Goal: Task Accomplishment & Management: Complete application form

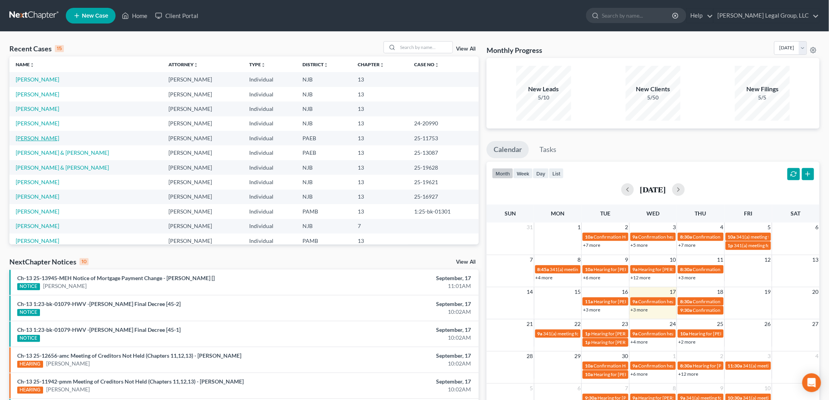
drag, startPoint x: 53, startPoint y: 138, endPoint x: 63, endPoint y: 139, distance: 10.3
click at [53, 138] on link "[PERSON_NAME]" at bounding box center [38, 138] width 44 height 7
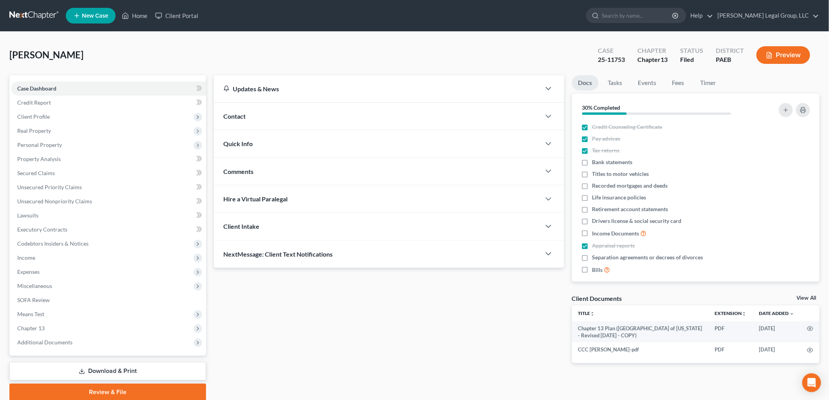
click at [123, 372] on link "Download & Print" at bounding box center [107, 371] width 197 height 18
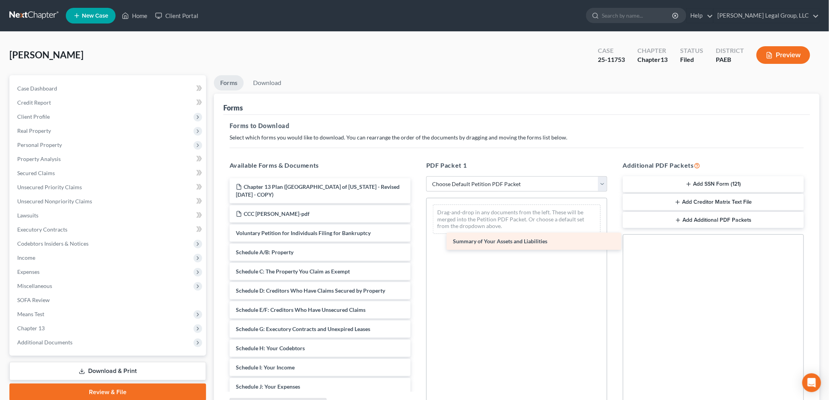
drag, startPoint x: 289, startPoint y: 255, endPoint x: 516, endPoint y: 237, distance: 227.7
click at [417, 237] on div "Summary of Your Assets and Liabilities Chapter 13 Plan (Eastern District of [US…" at bounding box center [320, 371] width 194 height 386
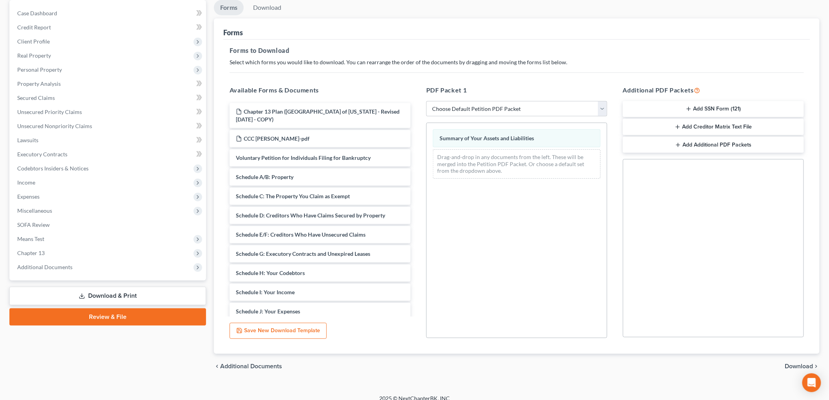
scroll to position [84, 0]
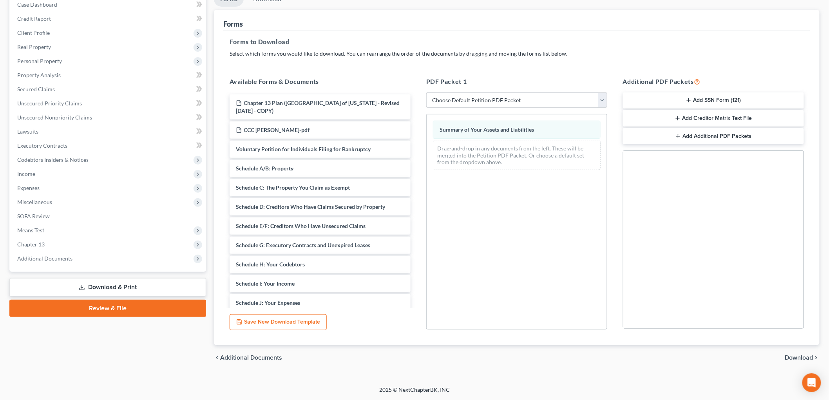
drag, startPoint x: 801, startPoint y: 357, endPoint x: 797, endPoint y: 357, distance: 3.9
click at [800, 357] on span "Download" at bounding box center [799, 358] width 28 height 6
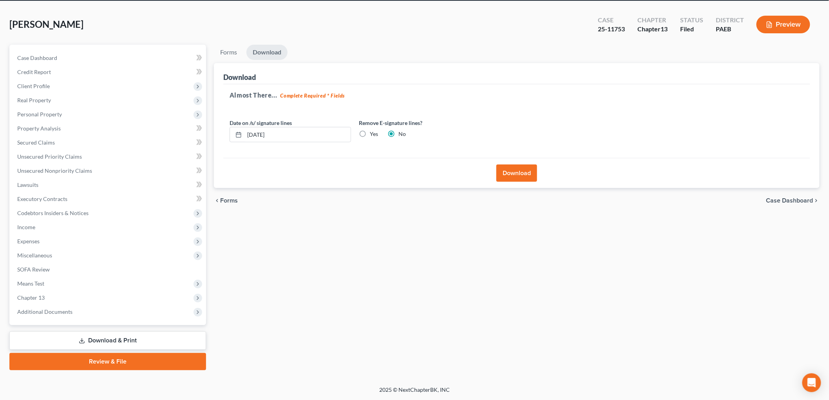
scroll to position [29, 0]
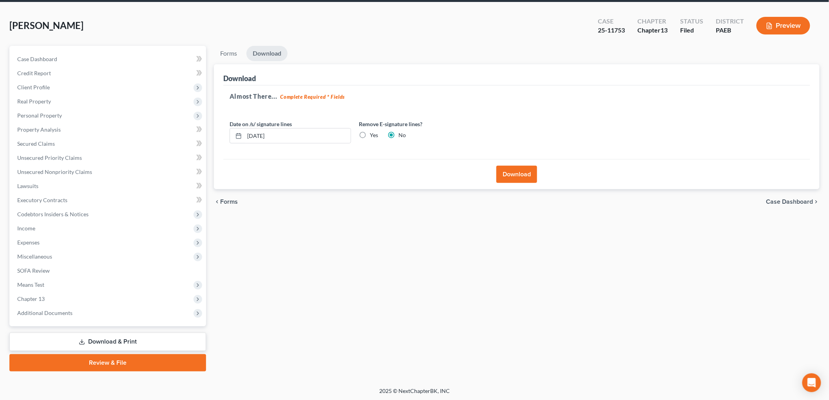
drag, startPoint x: 518, startPoint y: 175, endPoint x: 518, endPoint y: 180, distance: 5.5
click at [518, 175] on button "Download" at bounding box center [517, 174] width 41 height 17
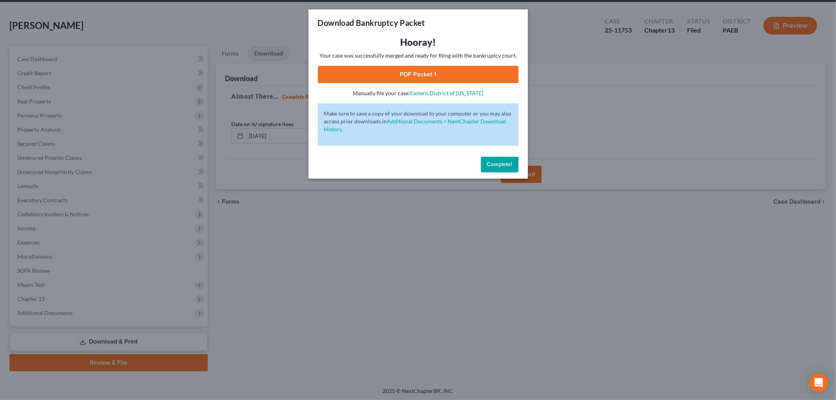
click at [496, 167] on span "Complete!" at bounding box center [499, 164] width 25 height 7
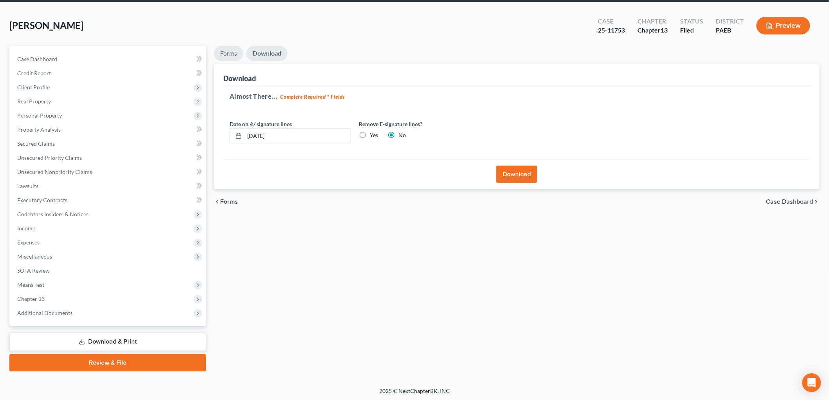
click at [233, 56] on link "Forms" at bounding box center [228, 53] width 29 height 15
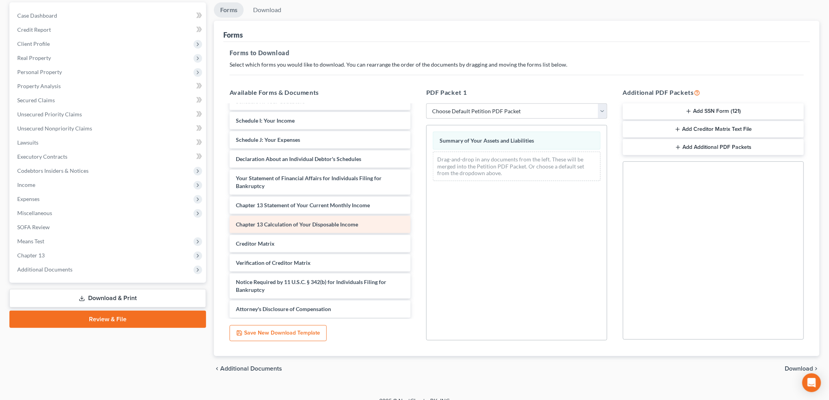
scroll to position [174, 0]
click at [809, 368] on span "Download" at bounding box center [799, 369] width 28 height 6
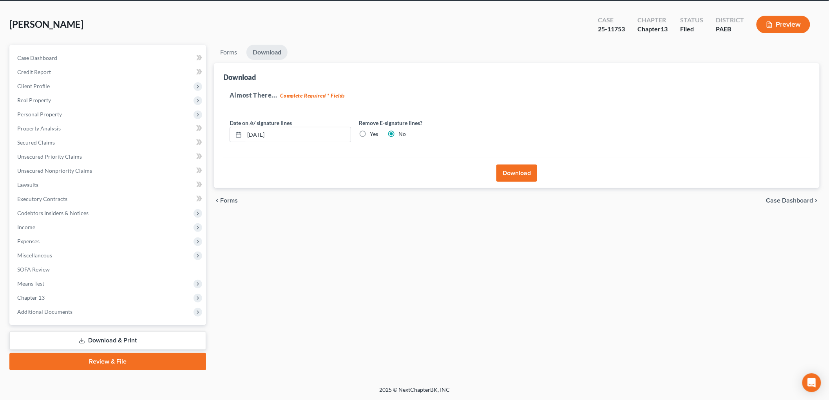
scroll to position [29, 0]
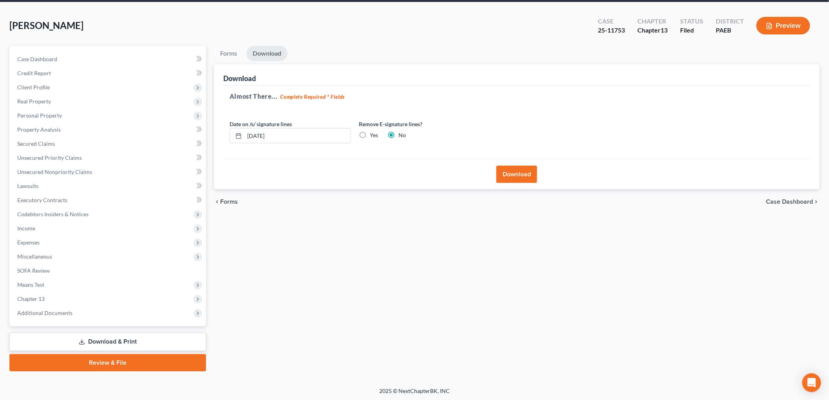
click at [513, 178] on button "Download" at bounding box center [517, 174] width 41 height 17
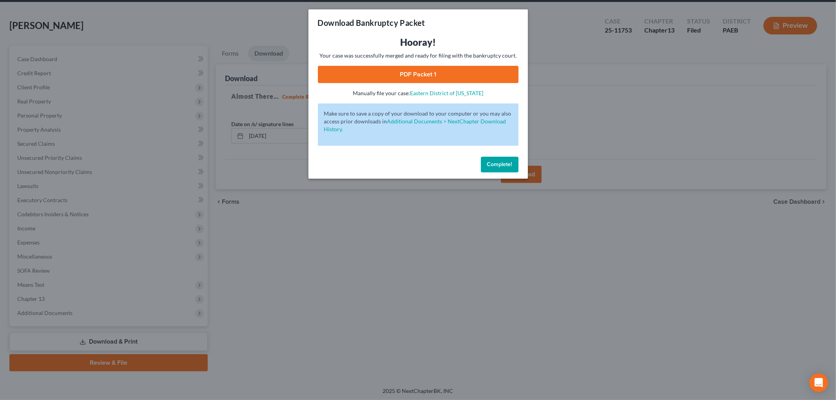
click at [412, 72] on link "PDF Packet 1" at bounding box center [418, 74] width 201 height 17
click at [495, 169] on button "Complete!" at bounding box center [500, 165] width 38 height 16
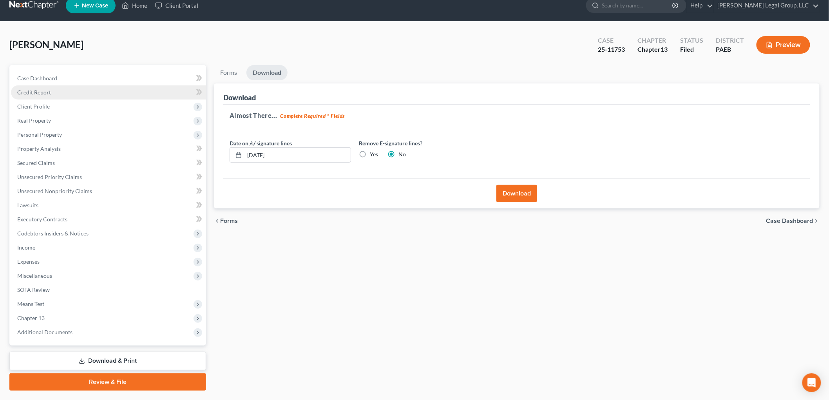
scroll to position [0, 0]
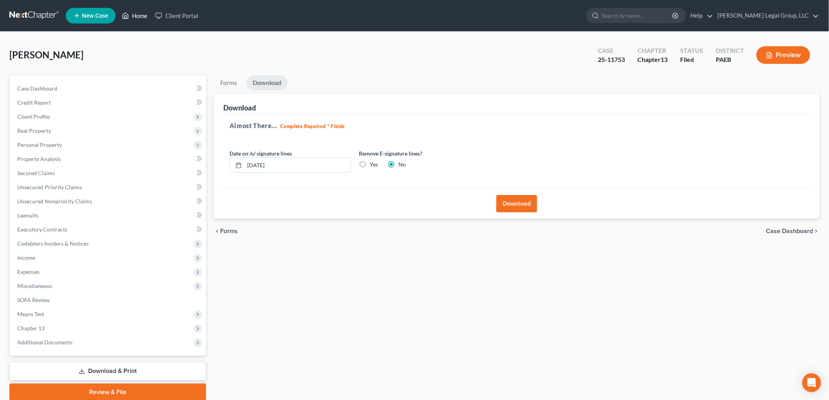
click at [140, 14] on link "Home" at bounding box center [134, 16] width 33 height 14
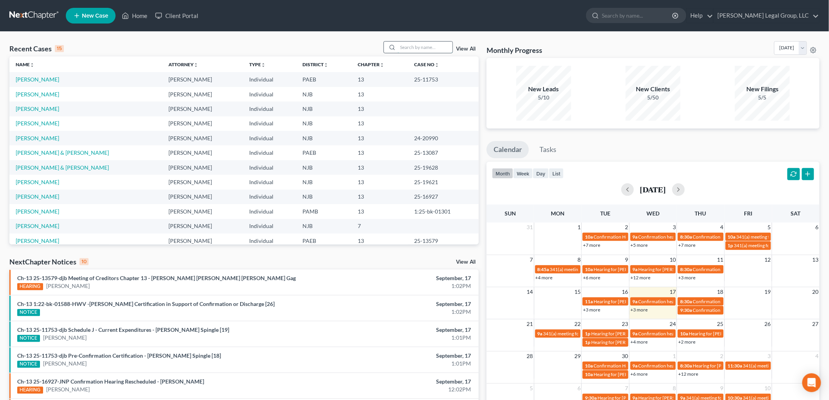
click at [439, 45] on input "search" at bounding box center [425, 47] width 55 height 11
type input "[PERSON_NAME]"
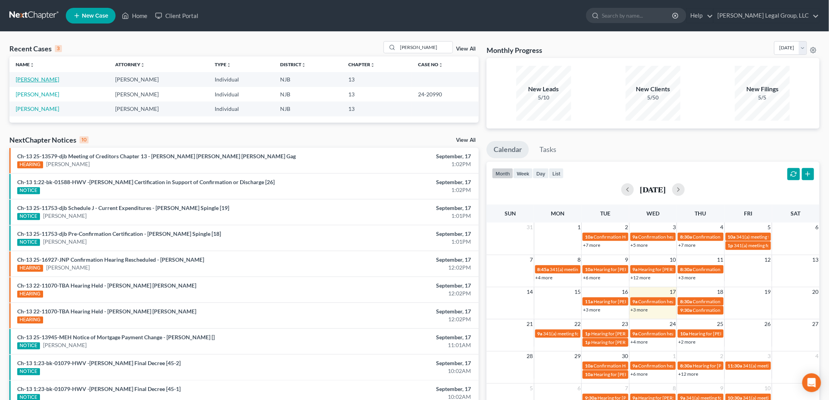
click at [36, 80] on link "[PERSON_NAME]" at bounding box center [38, 79] width 44 height 7
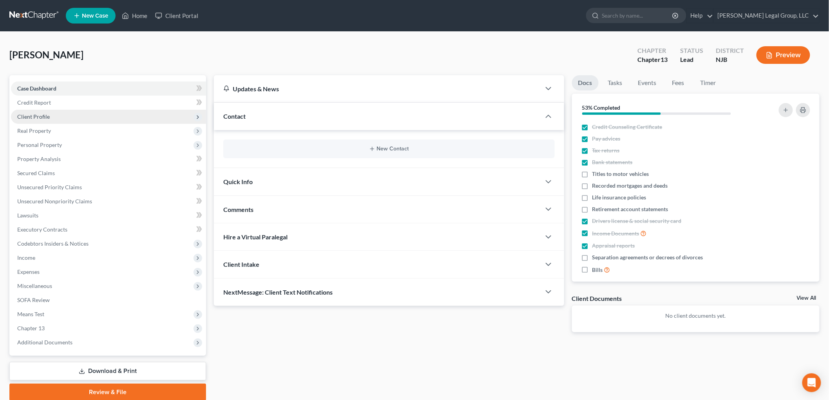
click at [54, 118] on span "Client Profile" at bounding box center [108, 117] width 195 height 14
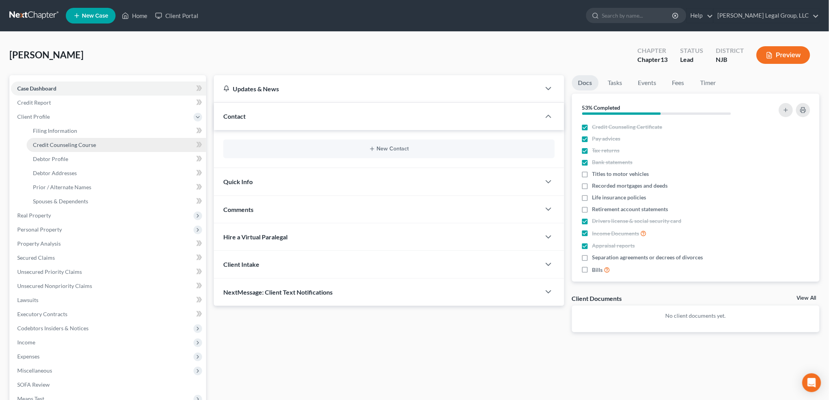
click at [96, 142] on link "Credit Counseling Course" at bounding box center [117, 145] width 180 height 14
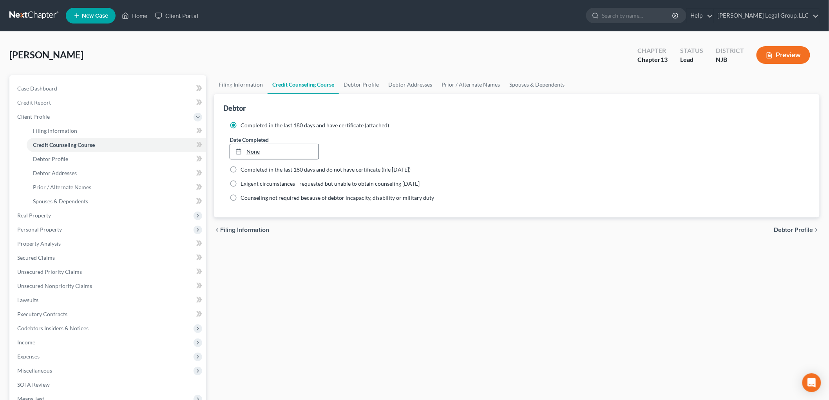
click at [262, 154] on link "None" at bounding box center [274, 151] width 89 height 15
type input "[DATE]"
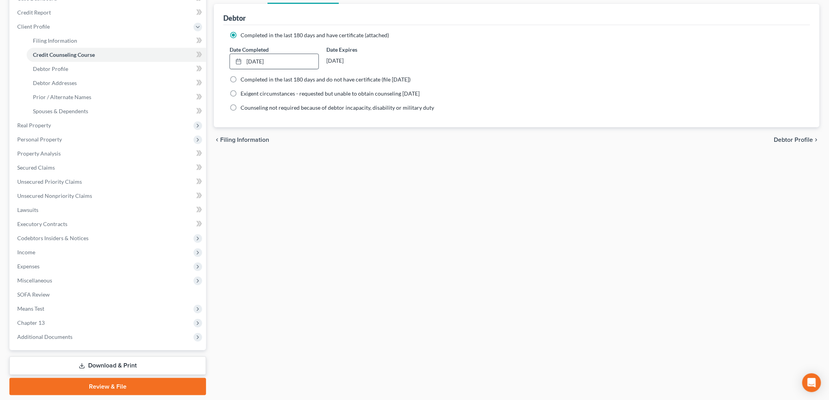
scroll to position [71, 0]
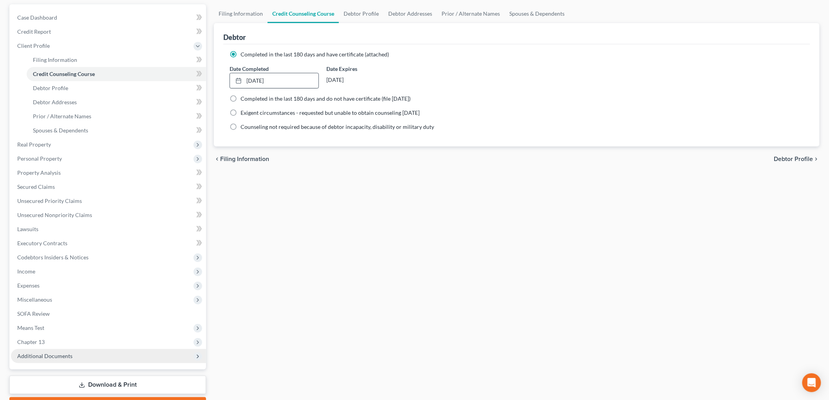
click at [88, 359] on span "Additional Documents" at bounding box center [108, 356] width 195 height 14
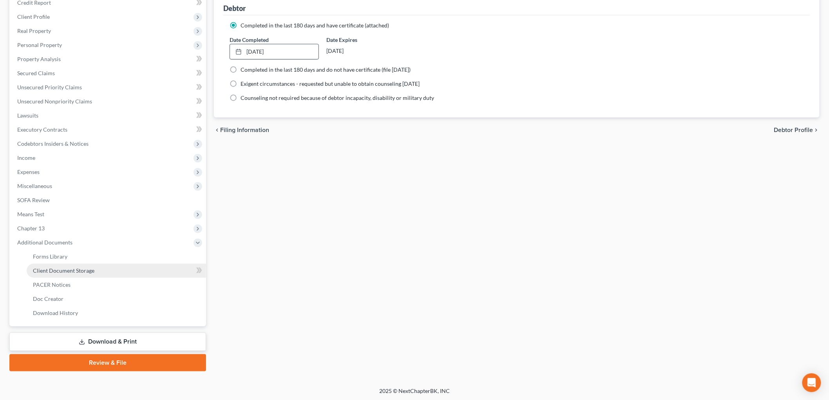
click at [83, 272] on span "Client Document Storage" at bounding box center [64, 270] width 62 height 7
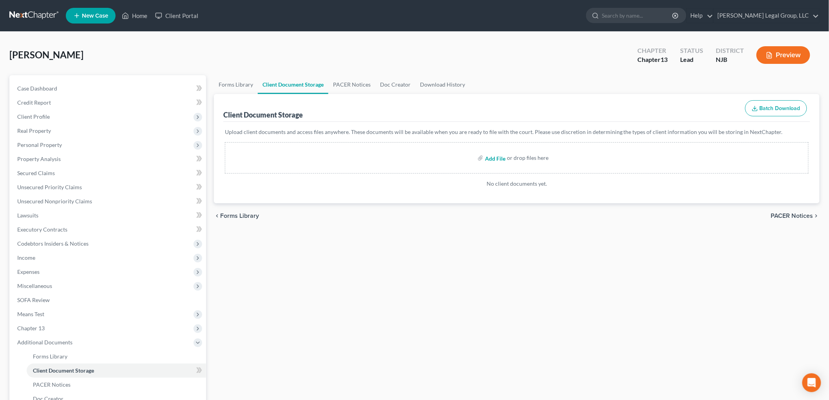
click at [498, 162] on input "file" at bounding box center [494, 158] width 19 height 14
type input "C:\fakepath\13858-NJ-CC-040100050.pdf"
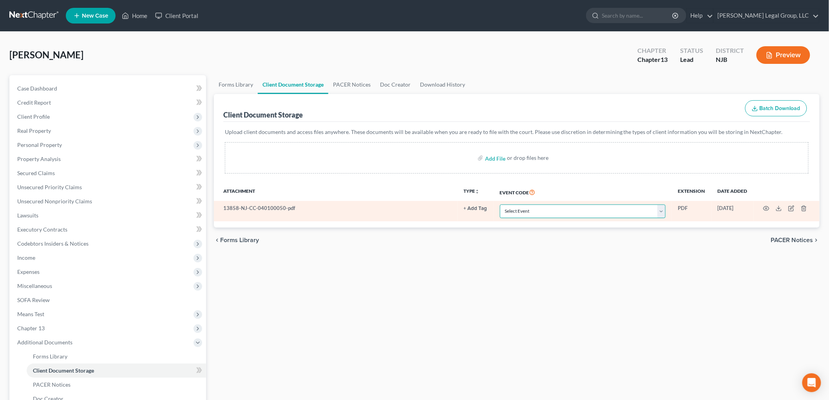
click at [599, 206] on select "Select Event 20 Largest Unsecured Creditors Amended Attorney Compensation State…" at bounding box center [583, 212] width 166 height 14
select select "9"
click at [500, 205] on select "Select Event 20 Largest Unsecured Creditors Amended Attorney Compensation State…" at bounding box center [583, 212] width 166 height 14
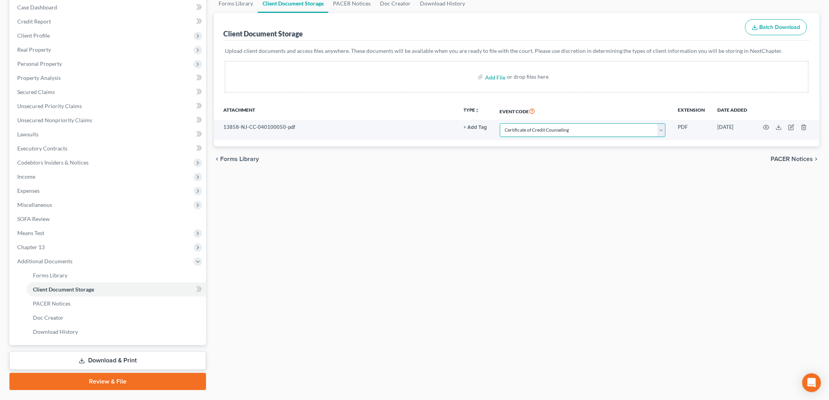
scroll to position [100, 0]
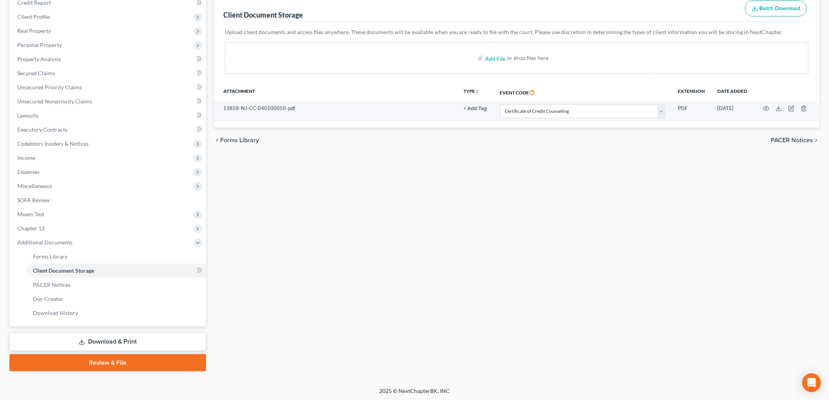
click at [137, 341] on link "Download & Print" at bounding box center [107, 342] width 197 height 18
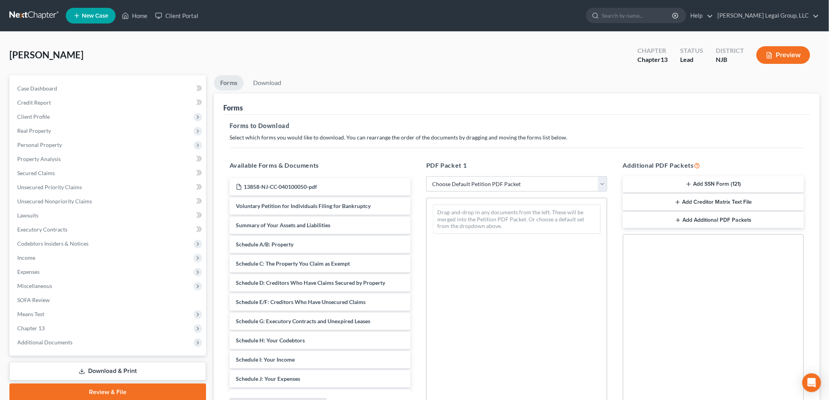
click at [720, 183] on button "Add SSN Form (121)" at bounding box center [713, 184] width 181 height 16
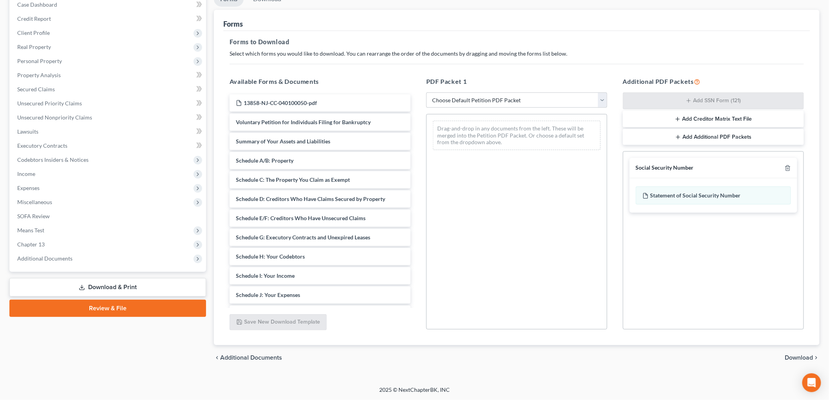
click at [808, 355] on span "Download" at bounding box center [799, 358] width 28 height 6
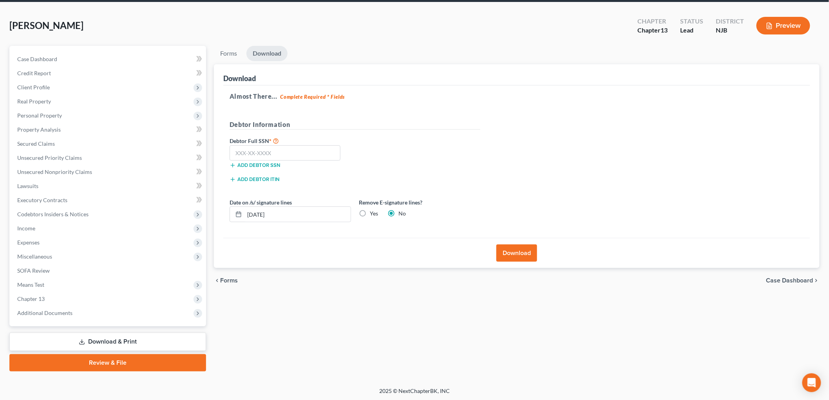
click at [307, 161] on div "Add debtor SSN" at bounding box center [290, 165] width 129 height 8
click at [312, 158] on input "text" at bounding box center [285, 153] width 111 height 16
type input "143-13-7326"
click at [519, 255] on button "Download" at bounding box center [517, 253] width 41 height 17
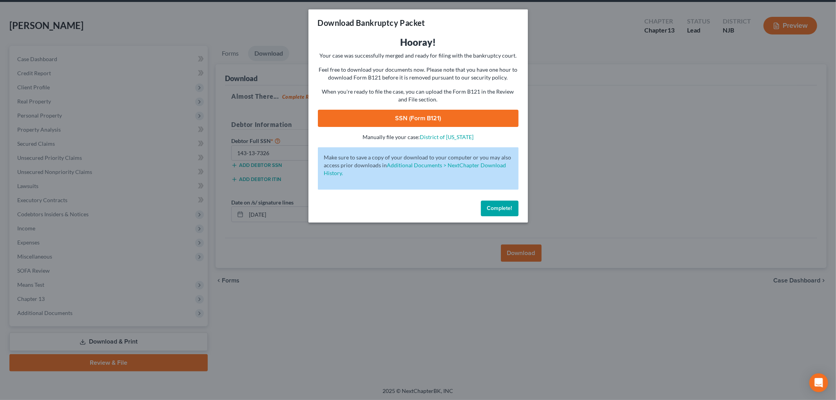
click at [398, 110] on link "SSN (Form B121)" at bounding box center [418, 118] width 201 height 17
drag, startPoint x: 502, startPoint y: 210, endPoint x: 497, endPoint y: 210, distance: 4.7
click at [502, 210] on span "Complete!" at bounding box center [499, 208] width 25 height 7
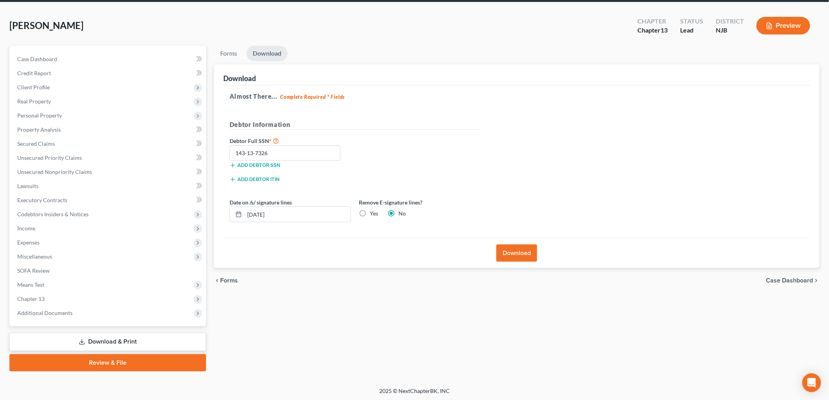
click at [128, 359] on link "Review & File" at bounding box center [107, 362] width 197 height 17
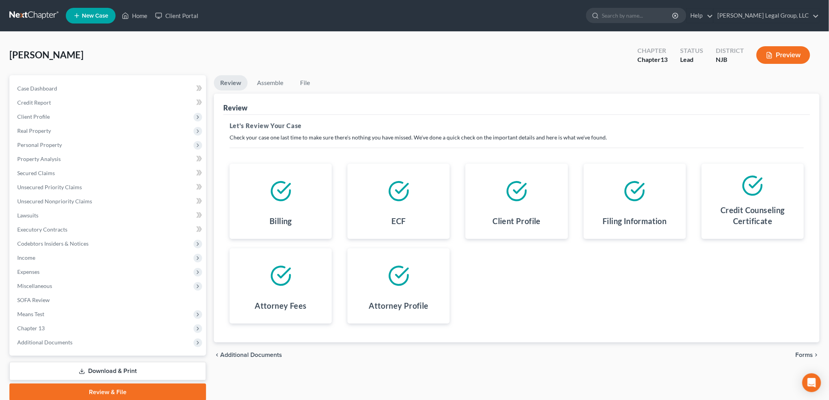
click at [802, 354] on span "Forms" at bounding box center [805, 355] width 18 height 6
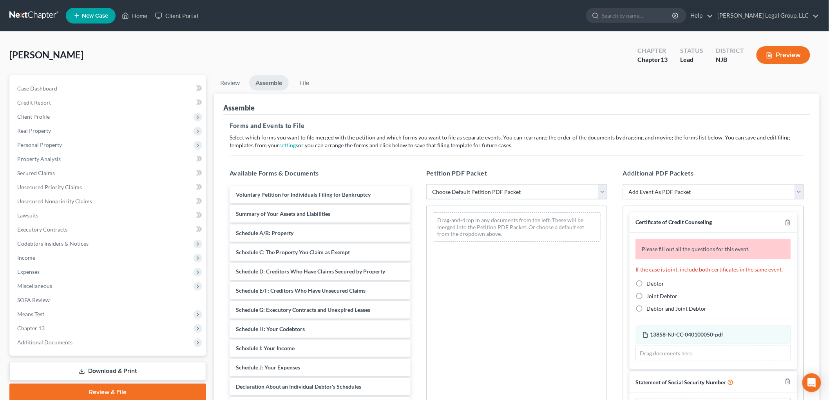
drag, startPoint x: 470, startPoint y: 189, endPoint x: 474, endPoint y: 199, distance: 10.9
click at [470, 189] on select "Choose Default Petition PDF Packet Complete Bankruptcy Petition (all forms and …" at bounding box center [516, 192] width 181 height 16
select select "1"
click at [426, 184] on select "Choose Default Petition PDF Packet Complete Bankruptcy Petition (all forms and …" at bounding box center [516, 192] width 181 height 16
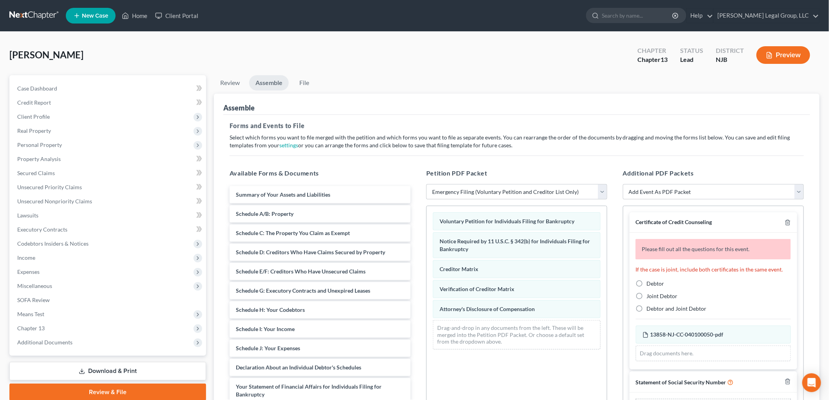
click at [655, 287] on label "Debtor" at bounding box center [656, 284] width 18 height 8
click at [655, 285] on input "Debtor" at bounding box center [652, 282] width 5 height 5
radio input "true"
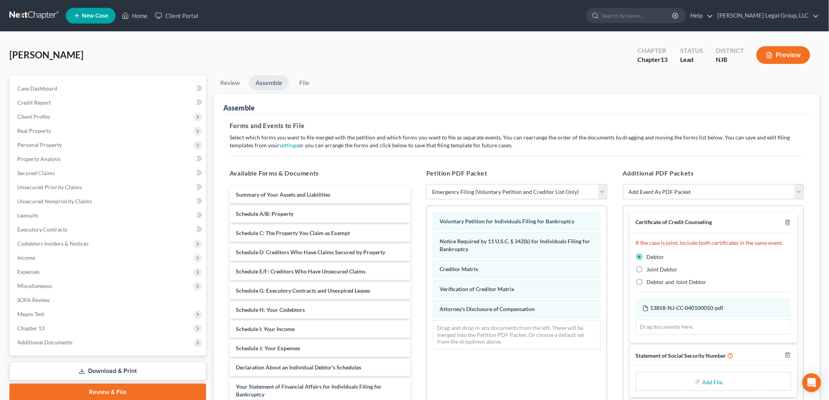
scroll to position [18, 0]
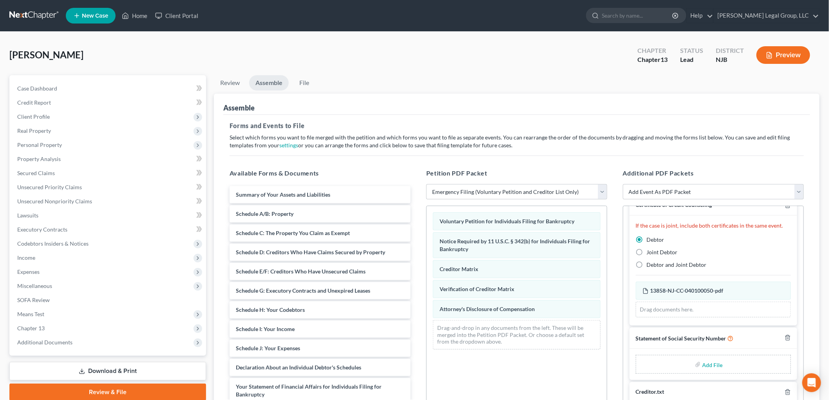
click at [704, 363] on input "file" at bounding box center [712, 364] width 19 height 14
type input "C:\fakepath\stmt of [PERSON_NAME].pdf"
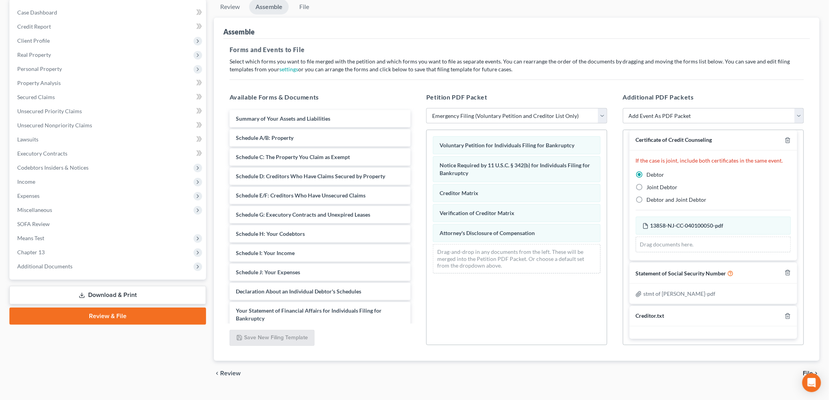
scroll to position [92, 0]
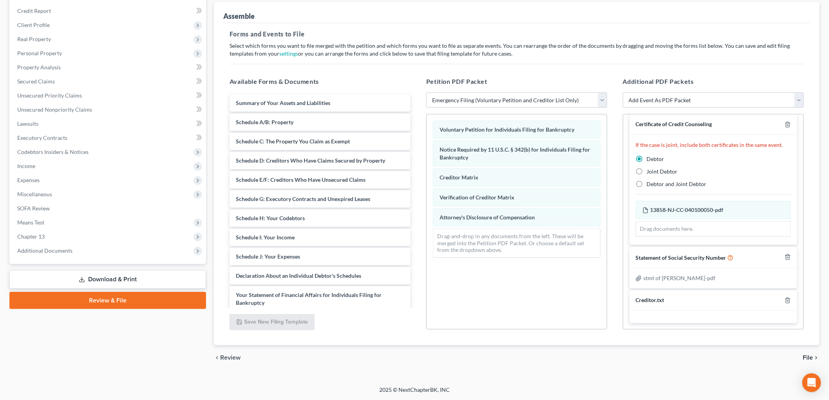
click at [811, 355] on span "File" at bounding box center [808, 358] width 10 height 6
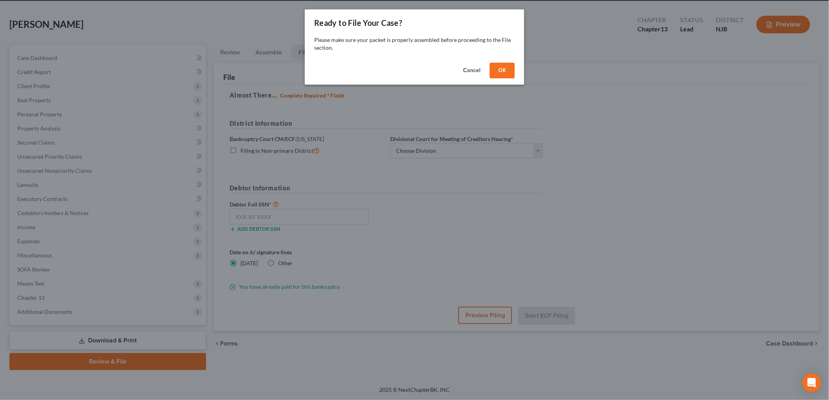
scroll to position [29, 0]
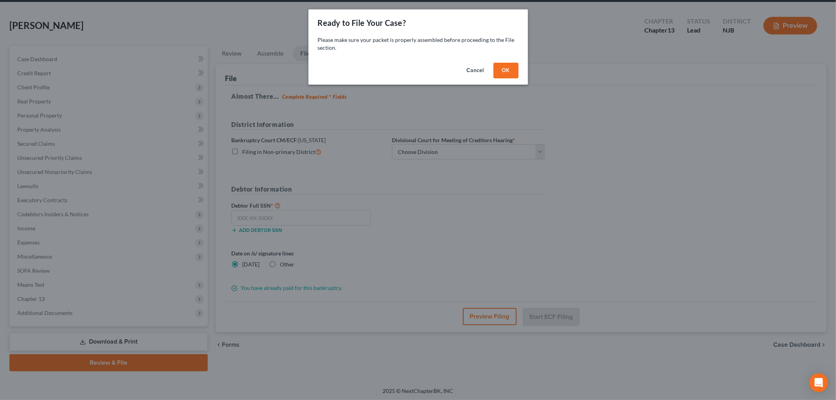
click at [511, 68] on button "OK" at bounding box center [505, 71] width 25 height 16
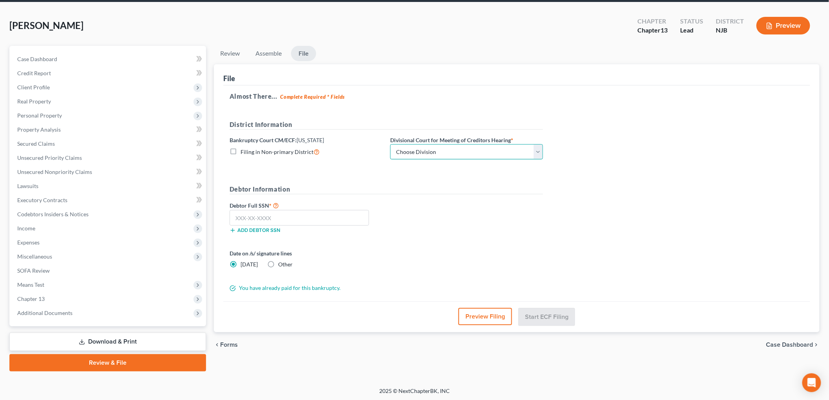
click at [419, 145] on select "Choose Division [GEOGRAPHIC_DATA] [GEOGRAPHIC_DATA]/[GEOGRAPHIC_DATA] [GEOGRAPH…" at bounding box center [466, 152] width 153 height 16
select select "3"
click at [390, 144] on select "Choose Division [GEOGRAPHIC_DATA] [GEOGRAPHIC_DATA]/[GEOGRAPHIC_DATA] [GEOGRAPH…" at bounding box center [466, 152] width 153 height 16
drag, startPoint x: 283, startPoint y: 220, endPoint x: 281, endPoint y: 217, distance: 4.2
click at [283, 220] on input "text" at bounding box center [300, 218] width 140 height 16
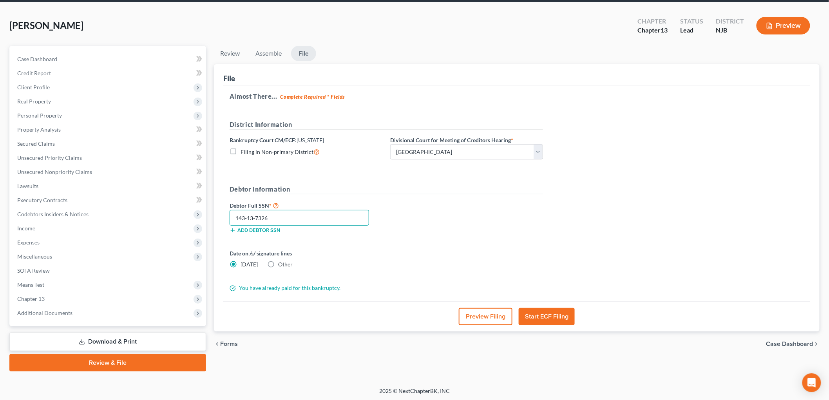
type input "143-13-7326"
click at [550, 317] on button "Start ECF Filing" at bounding box center [547, 316] width 56 height 17
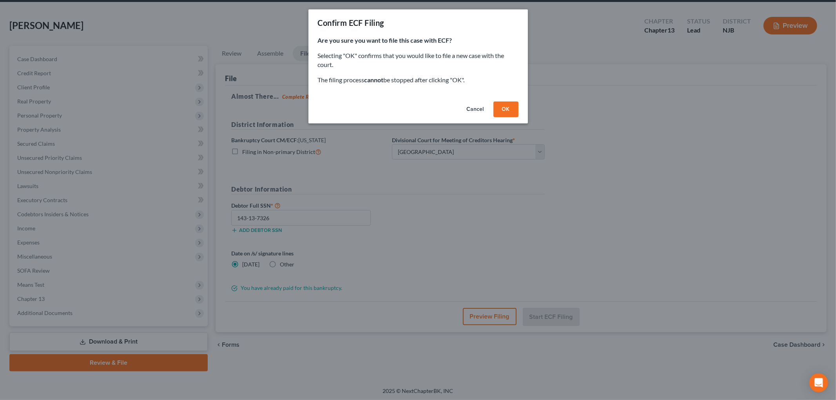
click at [511, 112] on button "OK" at bounding box center [505, 110] width 25 height 16
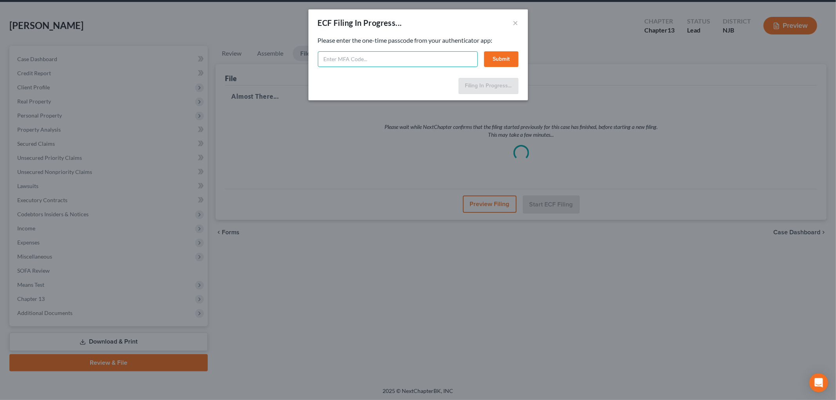
click at [409, 63] on input "text" at bounding box center [398, 59] width 160 height 16
type input "272574"
click at [499, 61] on button "Submit" at bounding box center [501, 59] width 34 height 16
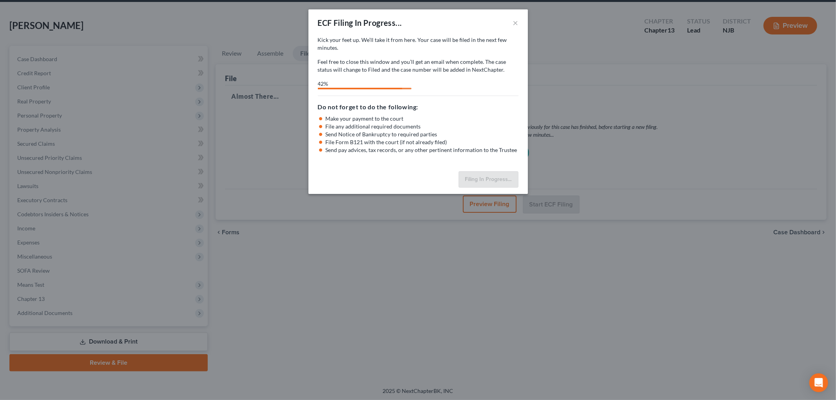
select select "3"
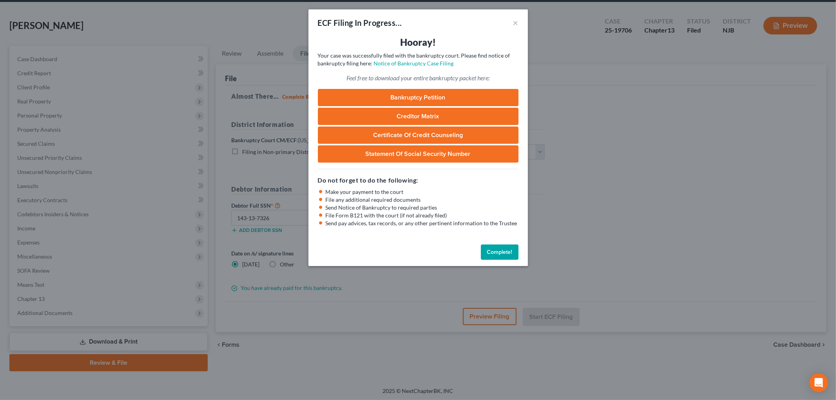
click at [495, 258] on button "Complete!" at bounding box center [500, 253] width 38 height 16
